Goal: Task Accomplishment & Management: Use online tool/utility

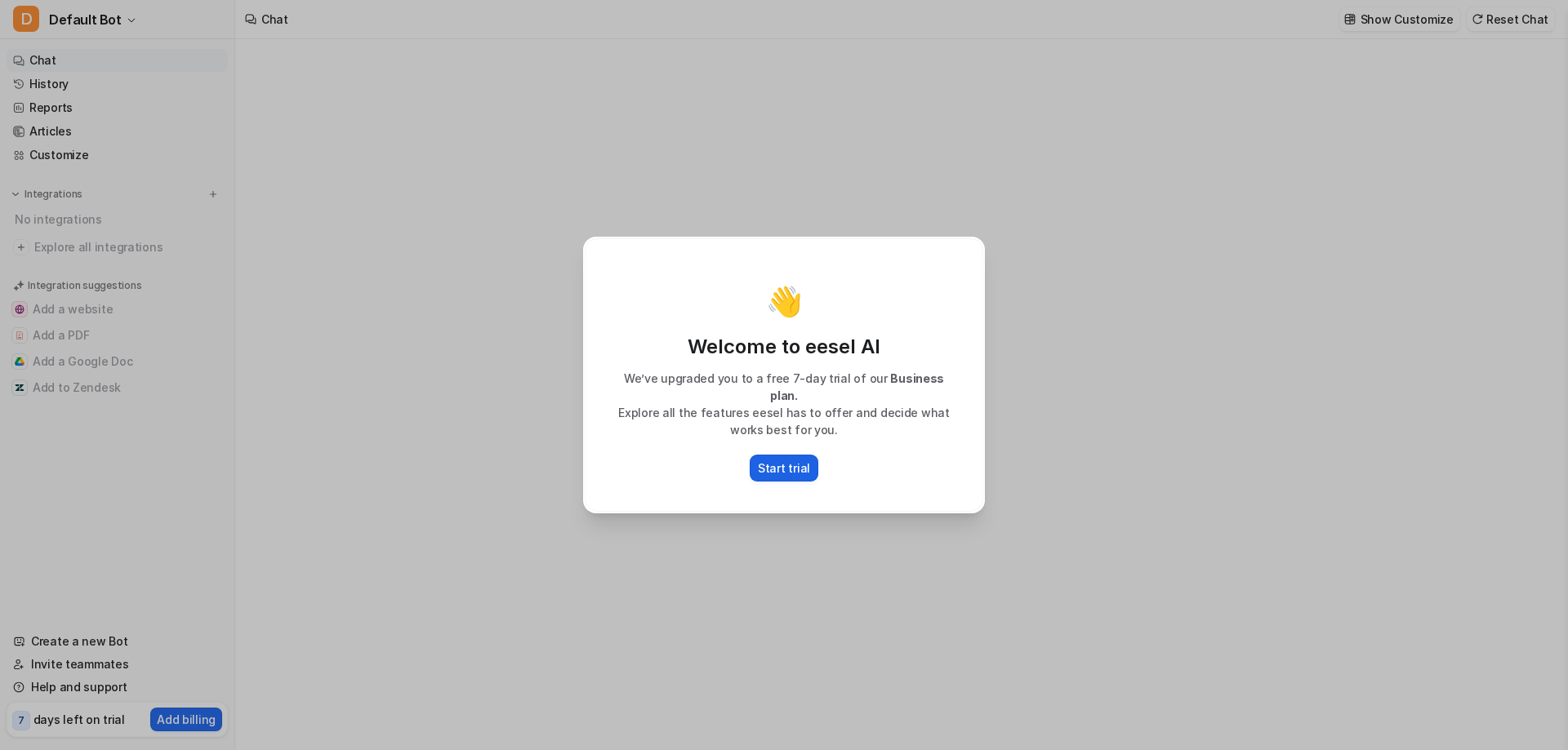
click at [785, 459] on p "Start trial" at bounding box center [783, 468] width 52 height 17
type textarea "**********"
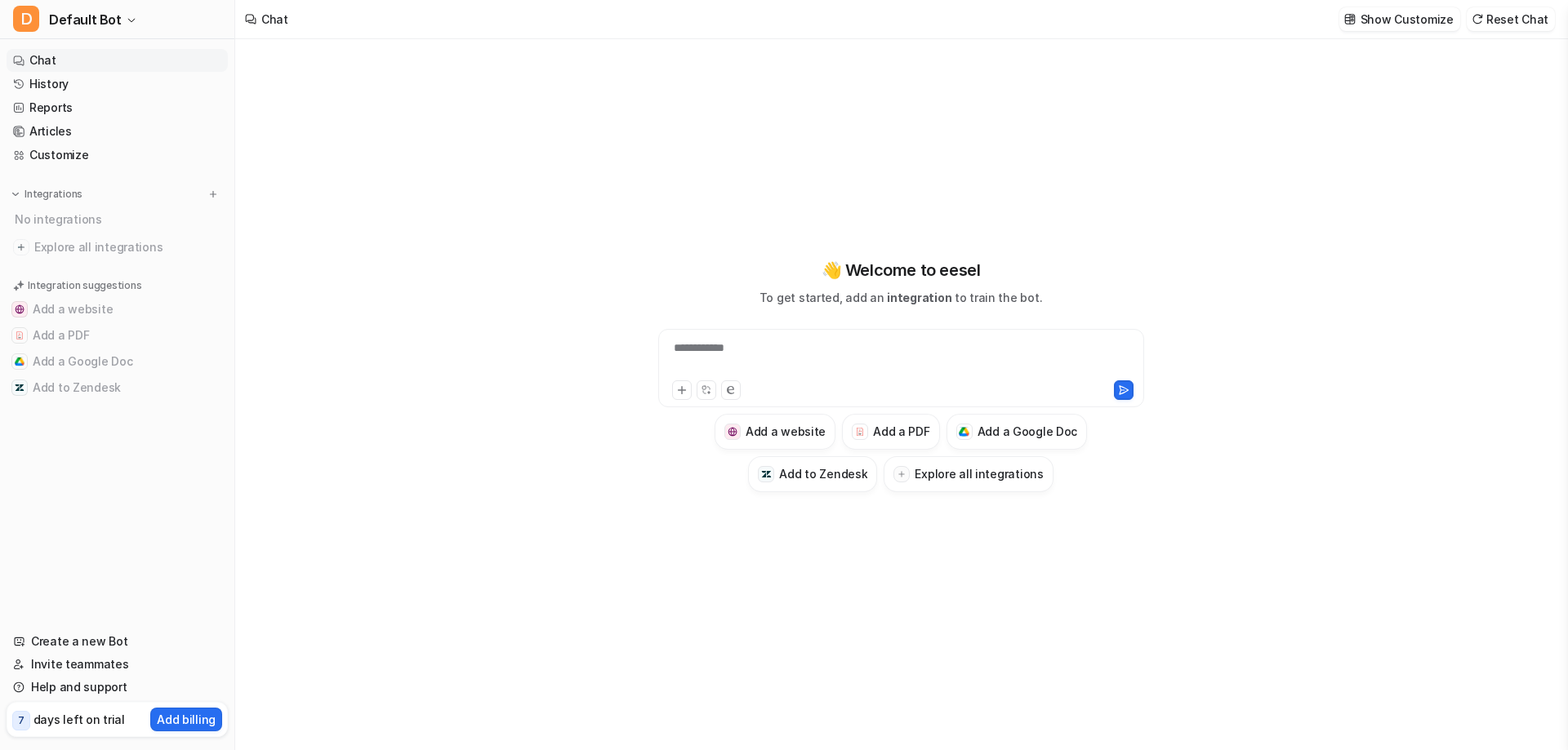
click at [50, 56] on link "Chat" at bounding box center [117, 60] width 221 height 23
click at [78, 20] on span "Default Bot" at bounding box center [85, 20] width 73 height 23
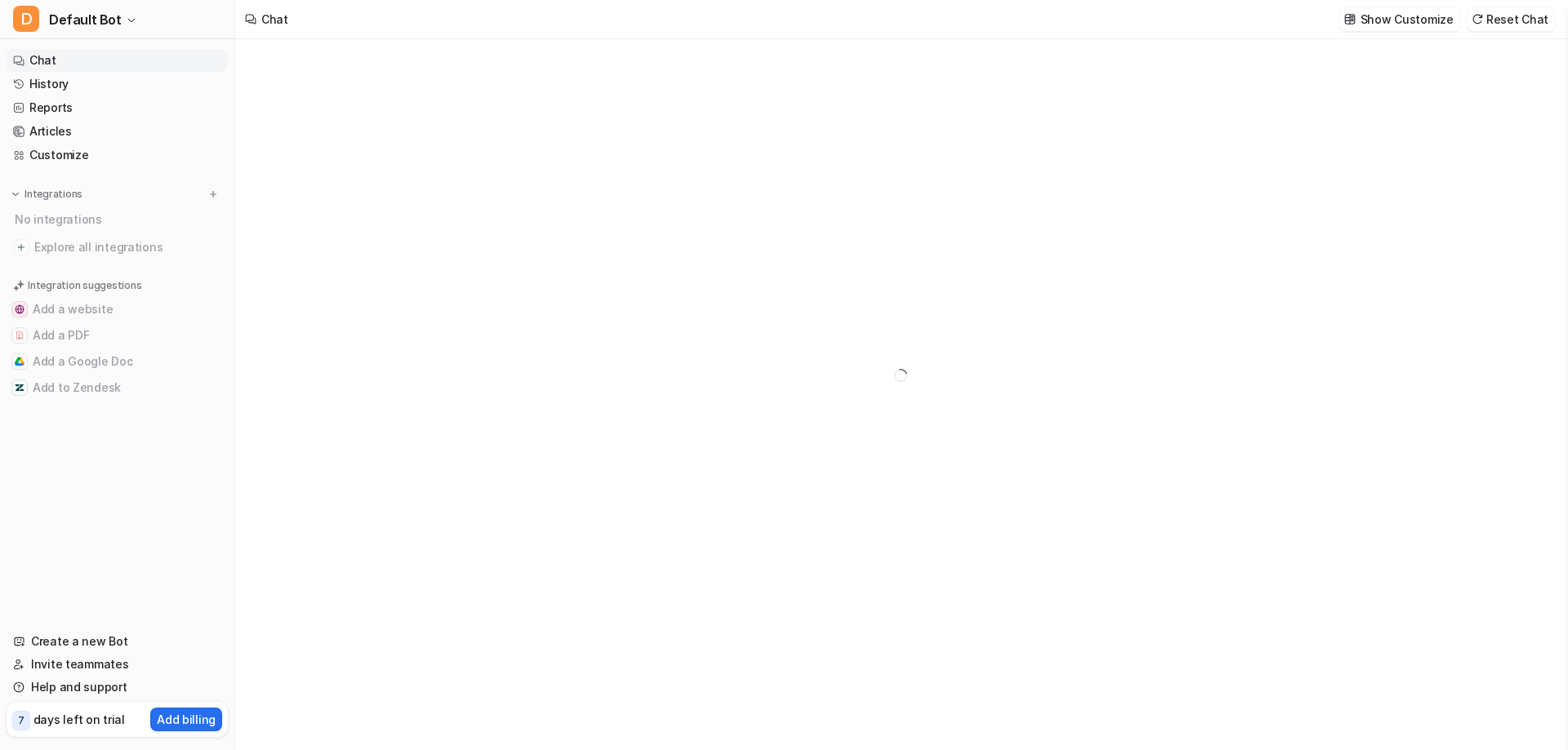
type textarea "**********"
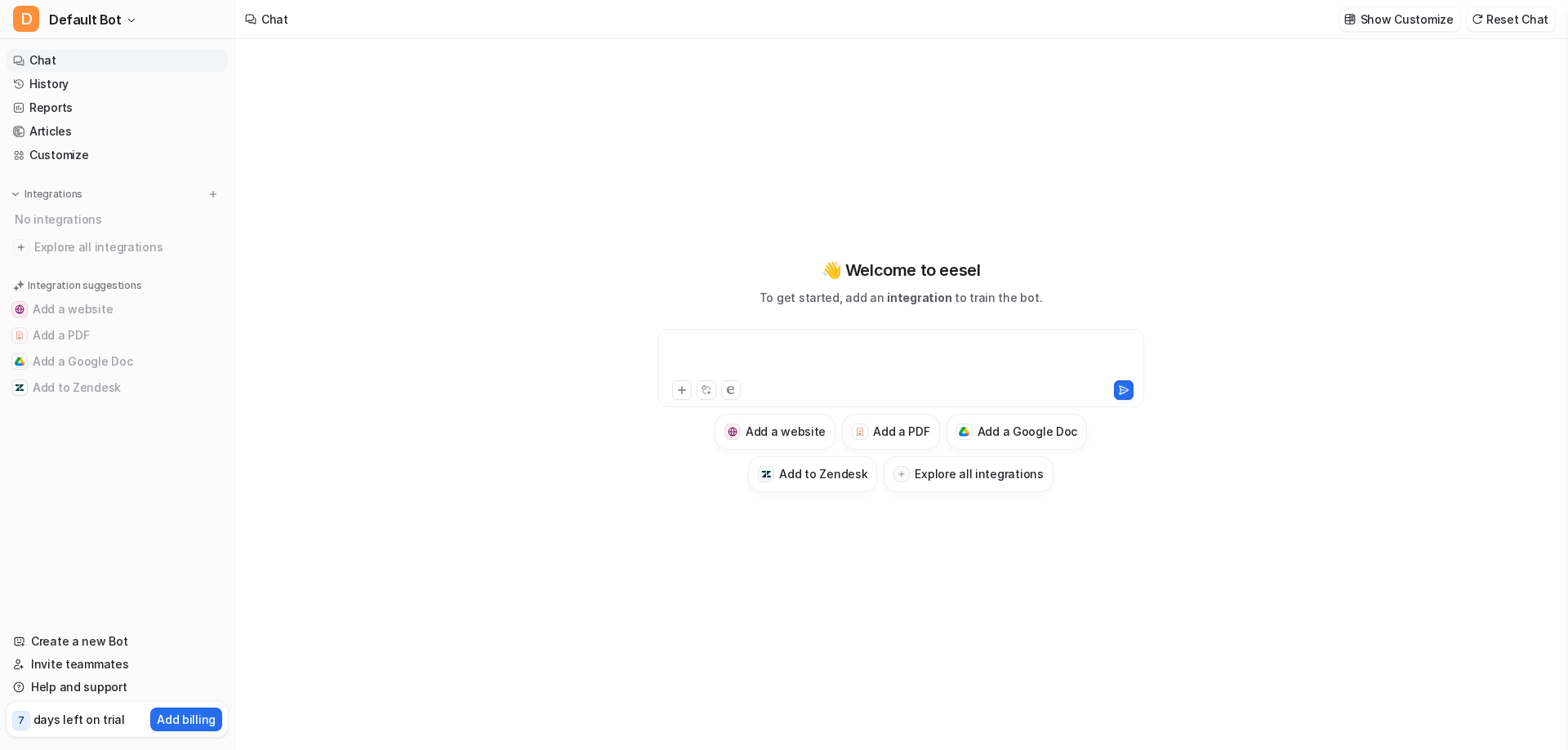
click at [846, 354] on div at bounding box center [901, 358] width 478 height 37
click at [50, 157] on link "Customize" at bounding box center [117, 155] width 221 height 23
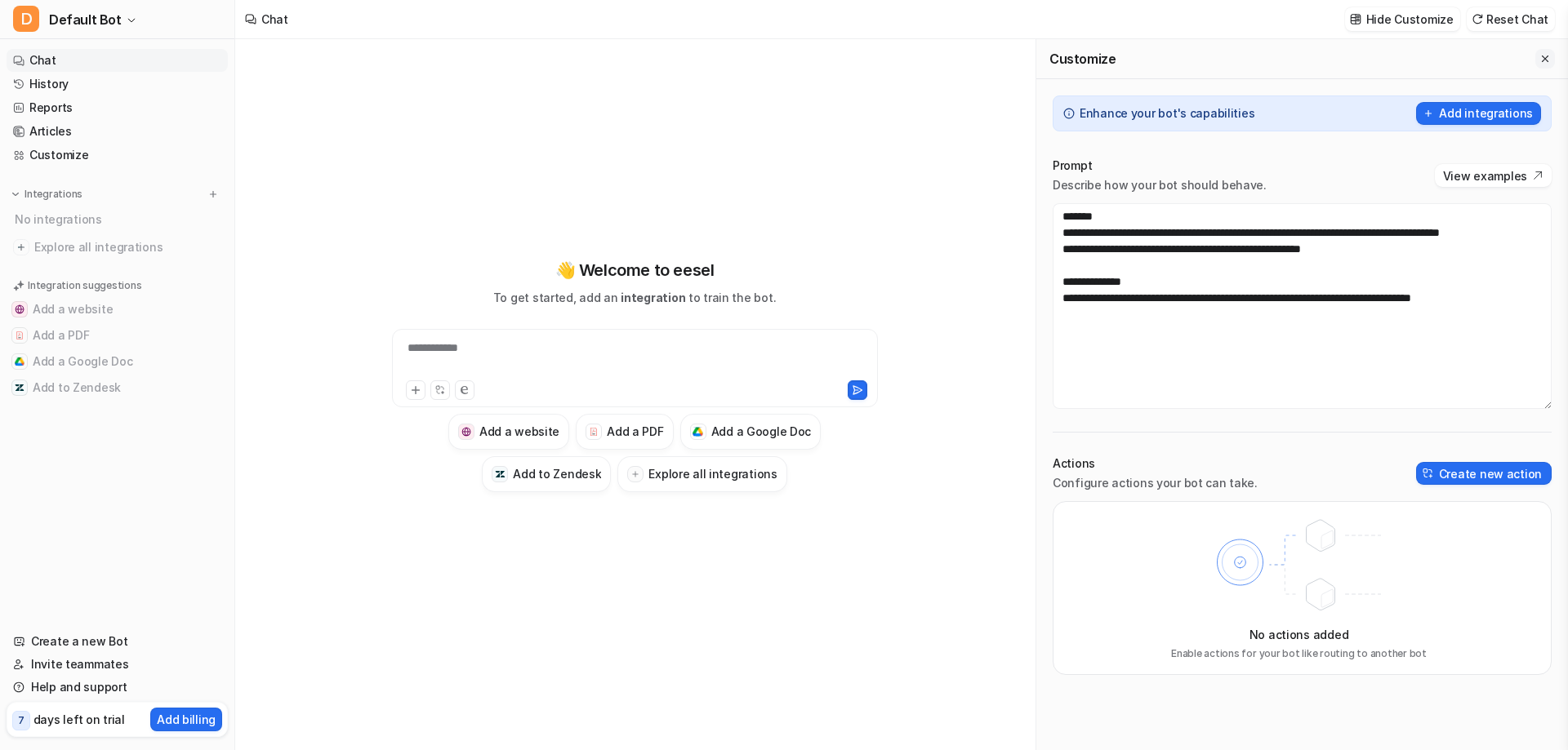
click at [1547, 58] on icon "Close flyout" at bounding box center [1545, 59] width 12 height 12
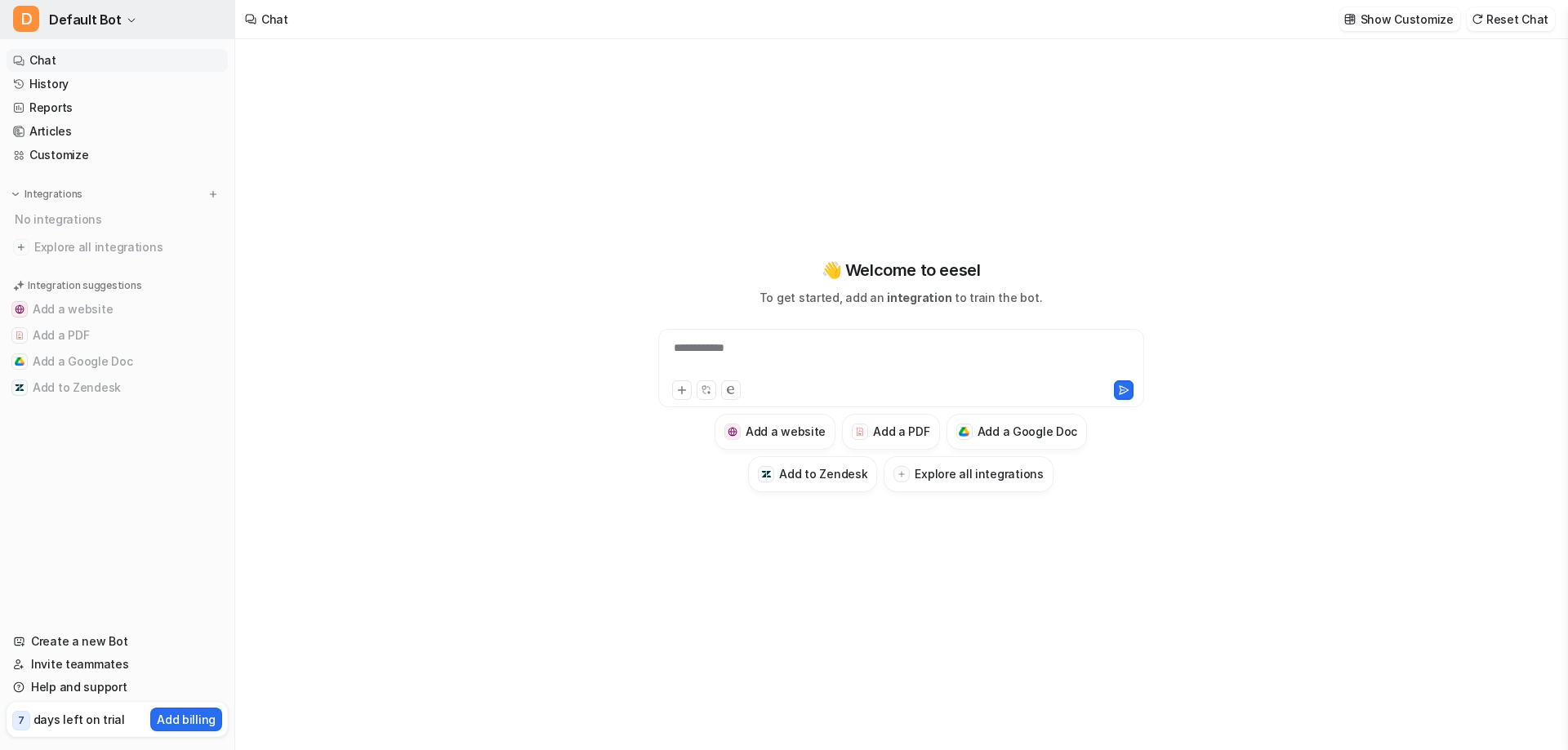
click at [108, 21] on span "Default Bot" at bounding box center [85, 20] width 73 height 23
click at [119, 15] on button "D Default Bot" at bounding box center [117, 19] width 235 height 39
click at [73, 106] on link "Reports" at bounding box center [117, 108] width 221 height 23
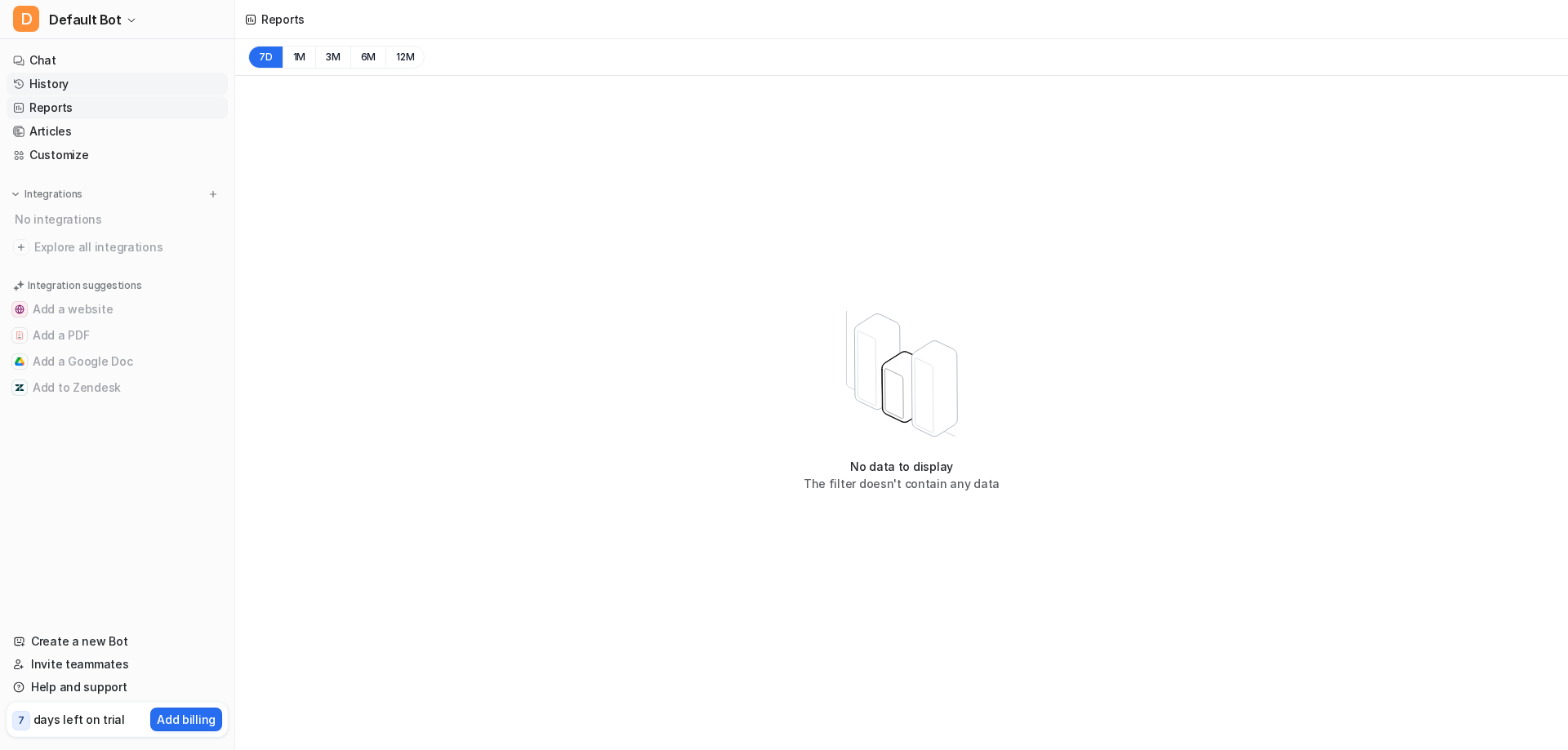
click at [60, 87] on link "History" at bounding box center [117, 84] width 221 height 23
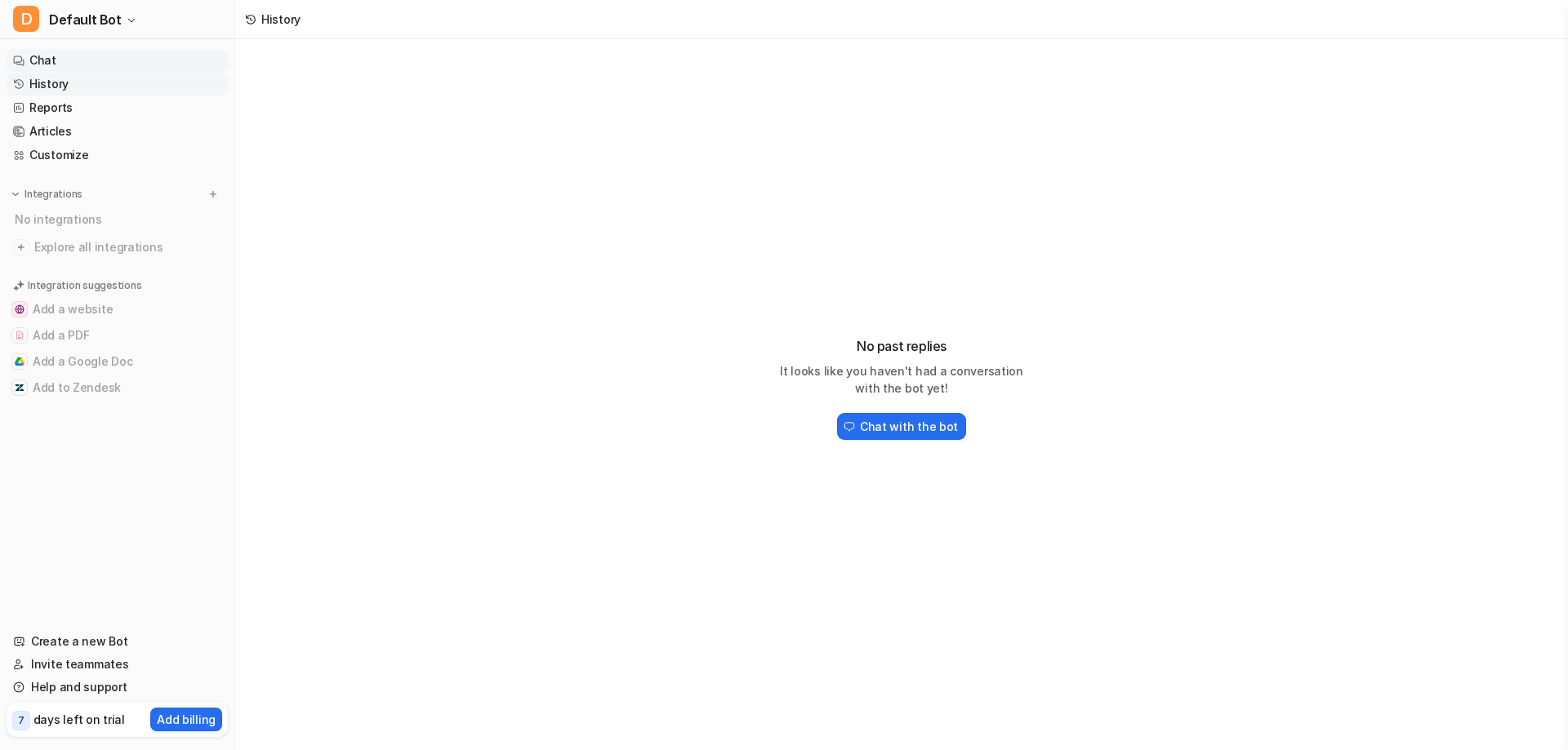
click at [54, 62] on link "Chat" at bounding box center [117, 60] width 221 height 23
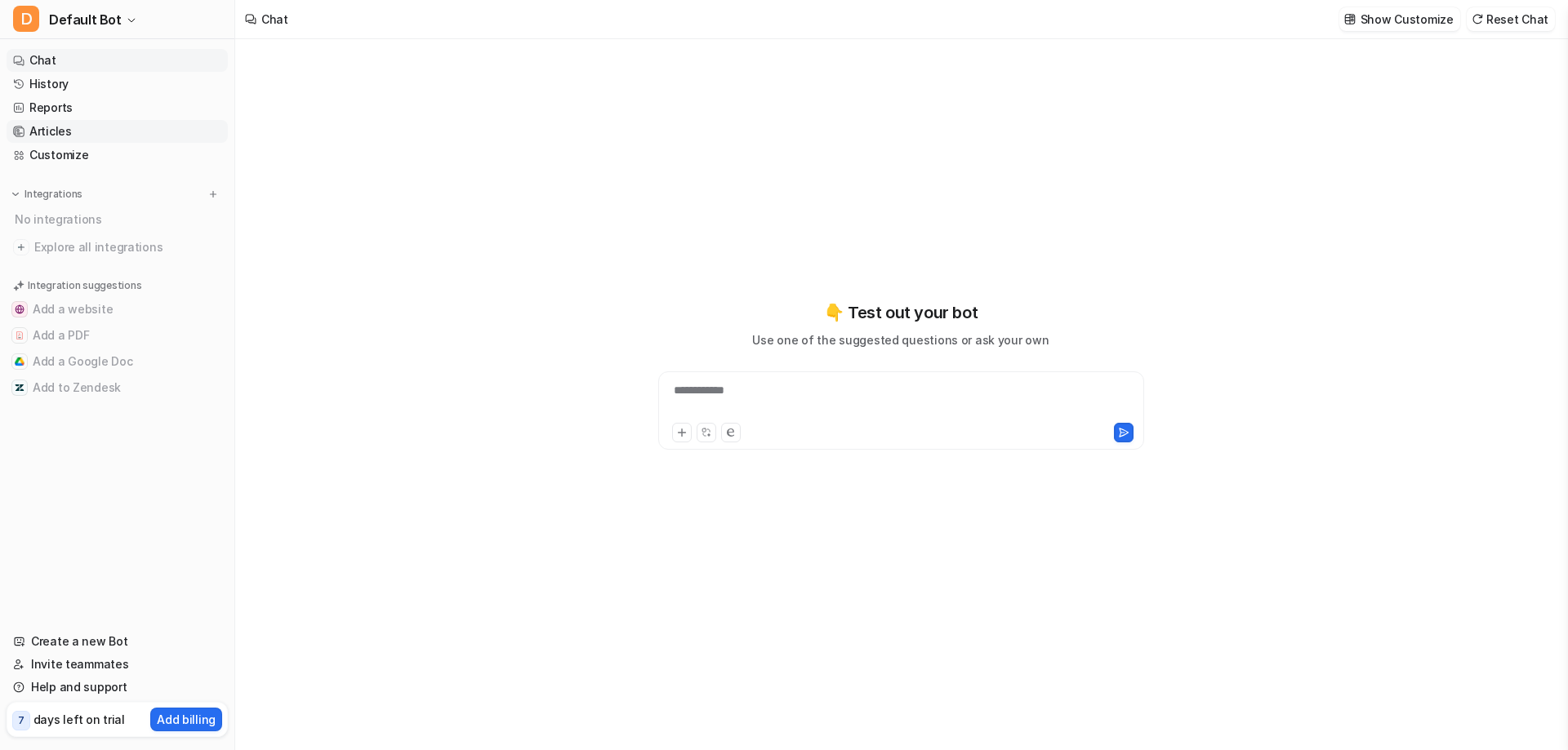
click at [61, 131] on link "Articles" at bounding box center [117, 131] width 221 height 23
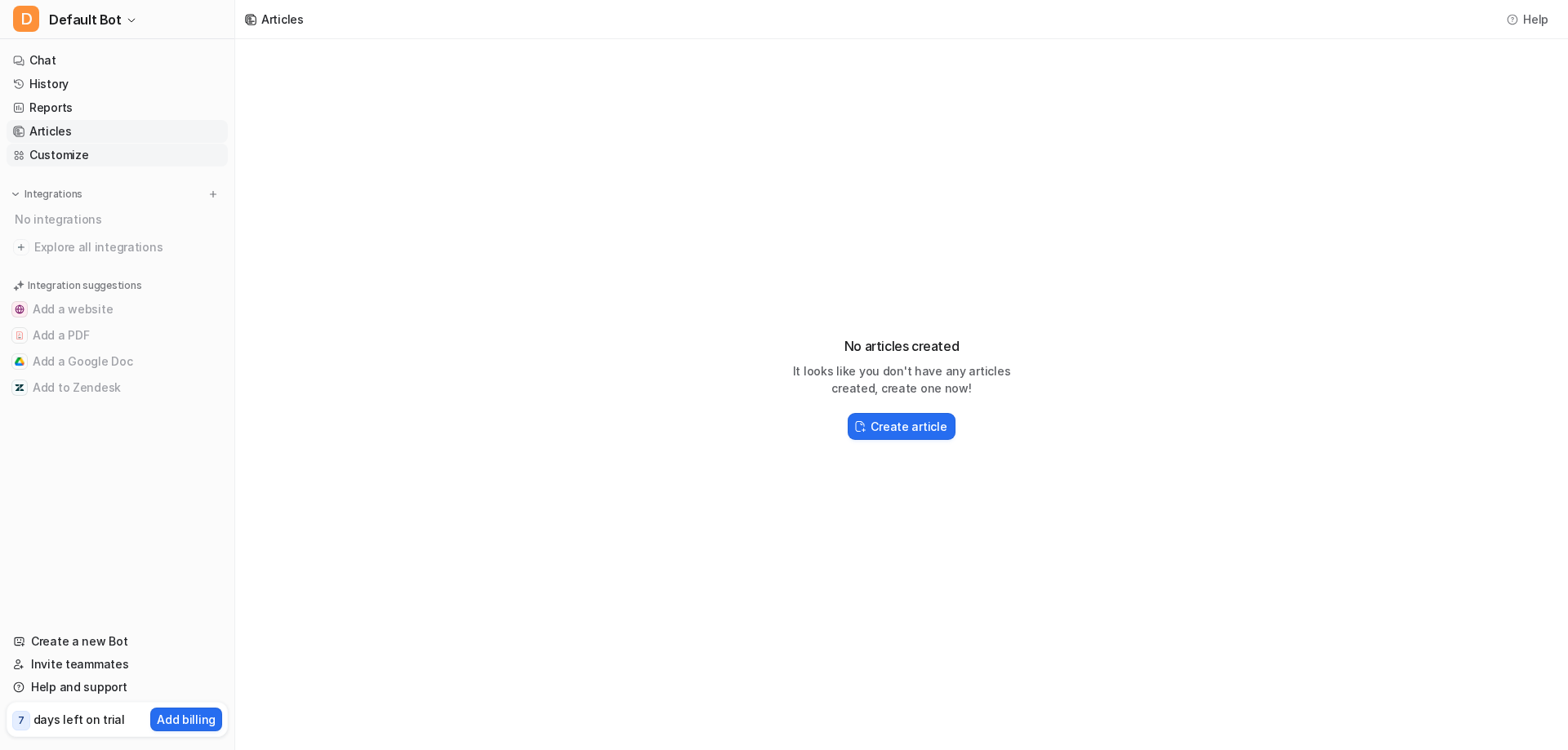
click at [69, 154] on link "Customize" at bounding box center [117, 155] width 221 height 23
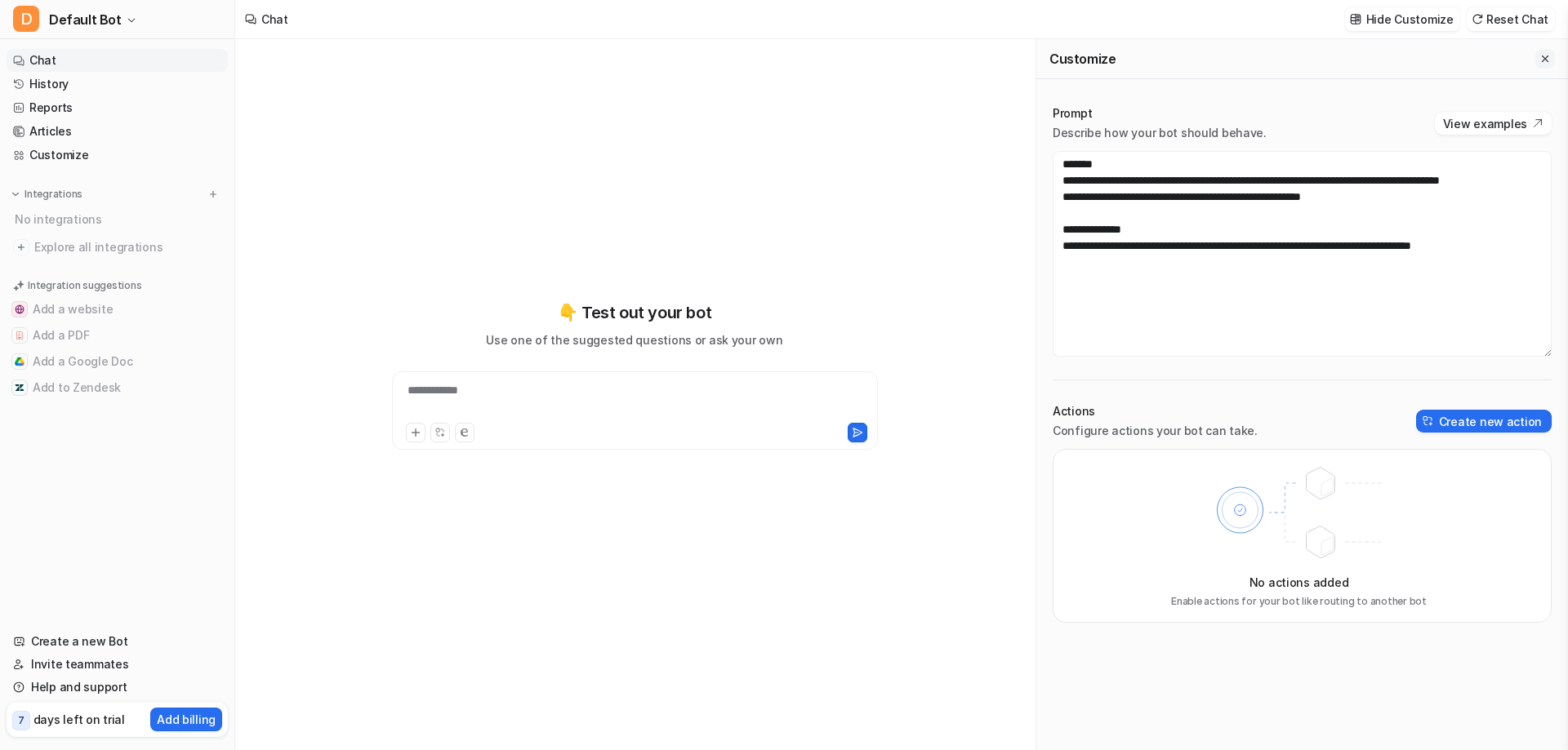
click at [1549, 54] on icon "Close flyout" at bounding box center [1545, 59] width 12 height 12
